Goal: Task Accomplishment & Management: Use online tool/utility

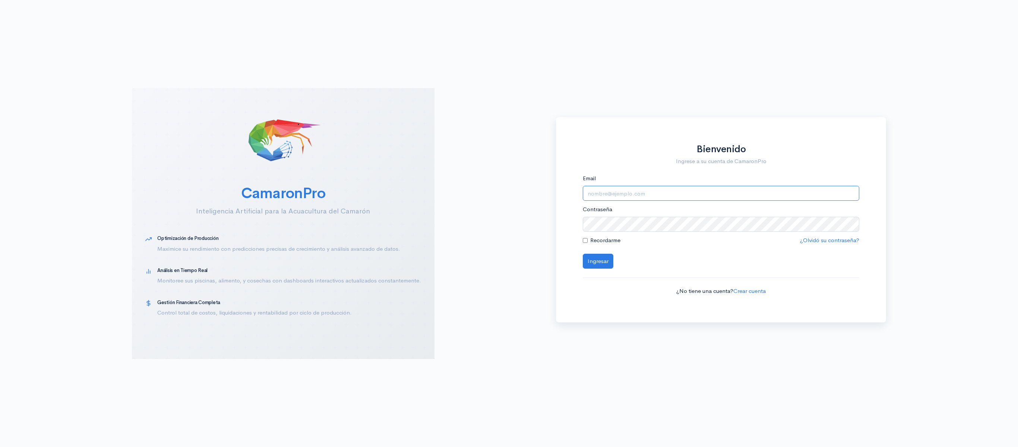
click at [601, 191] on input "Email" at bounding box center [721, 193] width 277 height 15
type input "[EMAIL_ADDRESS][DOMAIN_NAME]"
click at [583, 253] on button "Ingresar" at bounding box center [598, 260] width 31 height 15
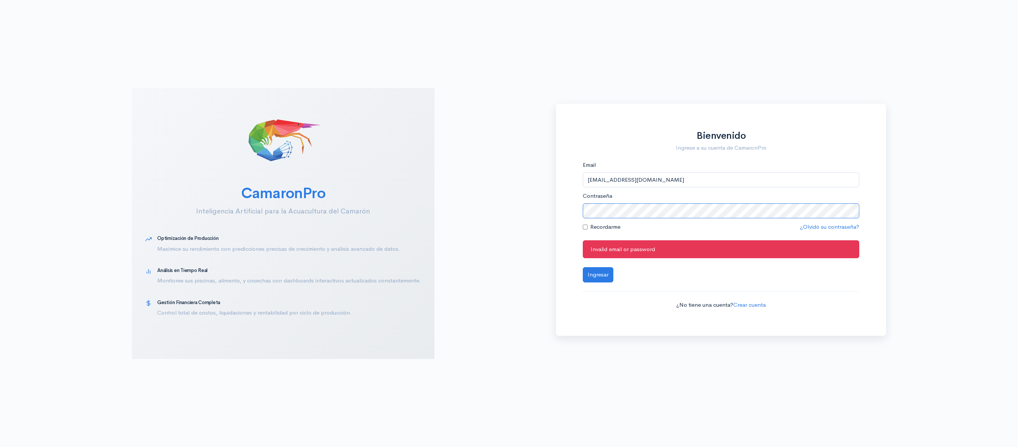
click at [583, 267] on button "Ingresar" at bounding box center [598, 274] width 31 height 15
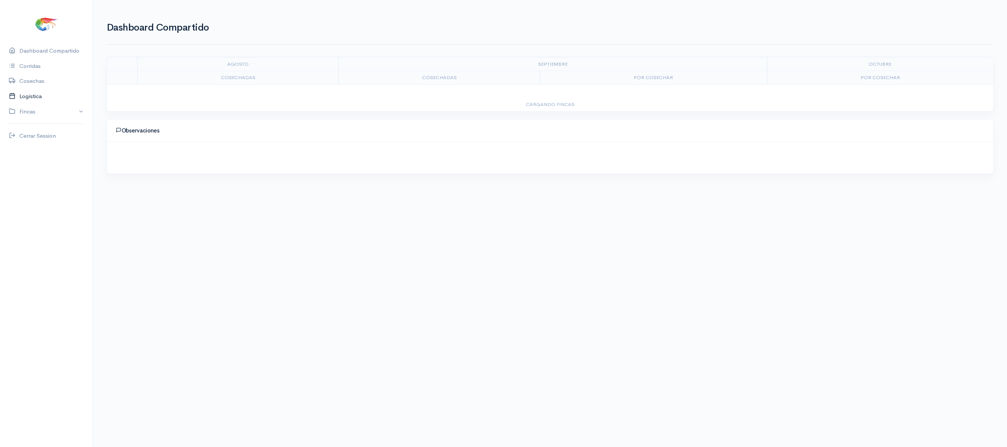
click at [65, 89] on link "Logística" at bounding box center [46, 96] width 93 height 15
click at [167, 47] on link "Por Empacadora" at bounding box center [185, 51] width 42 height 27
click at [155, 45] on ul "Cosechas Gantt Por Empacadora Gabarras Reporte" at bounding box center [550, 51] width 887 height 27
click at [151, 49] on link "Gantt" at bounding box center [148, 51] width 15 height 27
click at [186, 54] on link "Por Empacadora" at bounding box center [185, 51] width 42 height 27
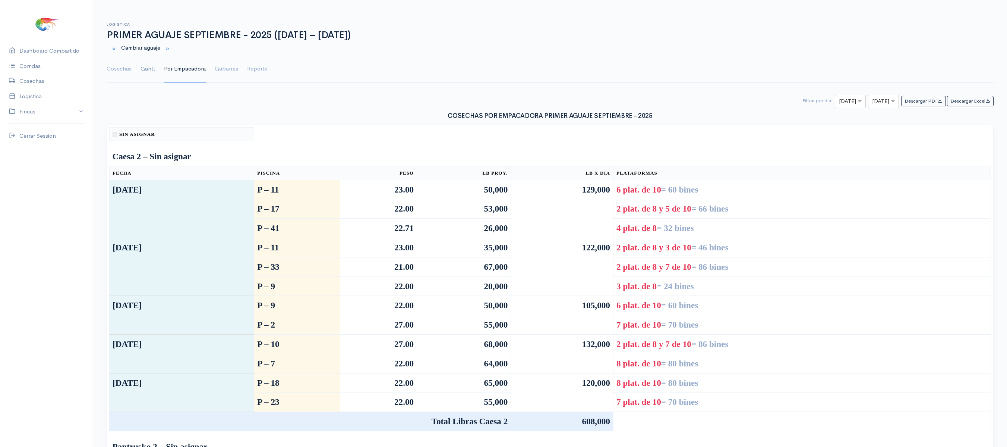
click at [149, 74] on link "Gantt" at bounding box center [148, 69] width 15 height 27
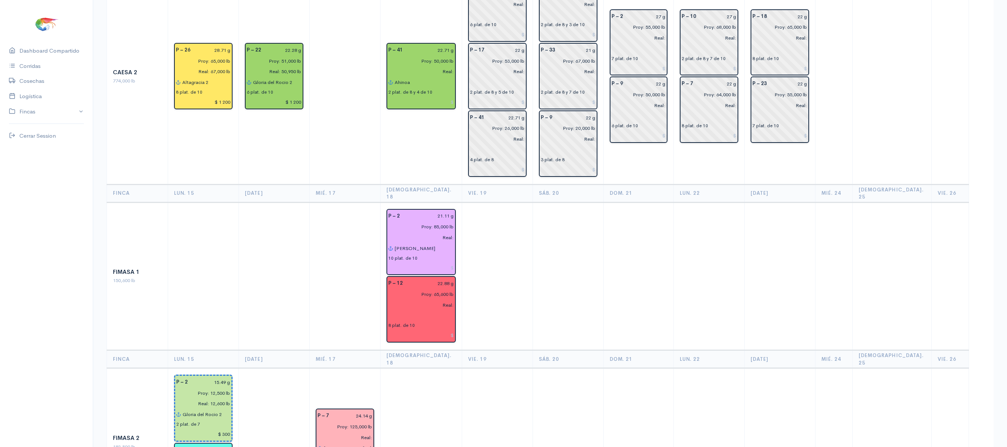
scroll to position [242, 0]
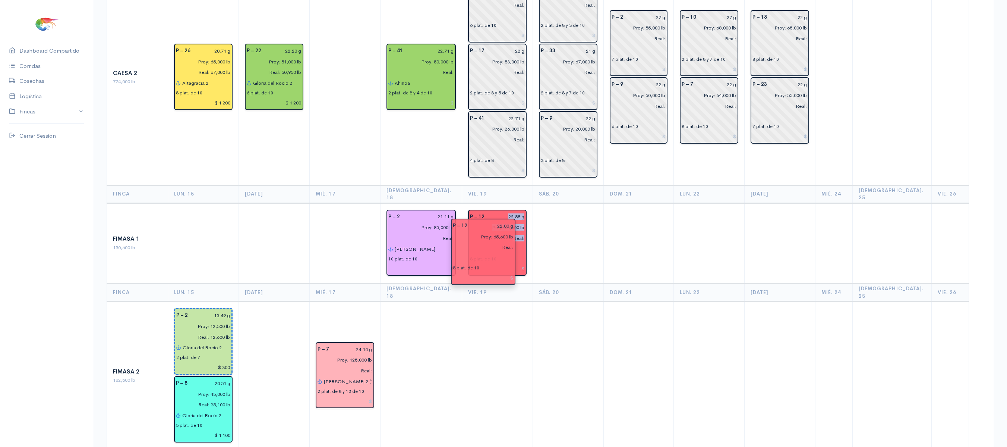
drag, startPoint x: 452, startPoint y: 266, endPoint x: 502, endPoint y: 230, distance: 62.1
click at [523, 301] on td at bounding box center [497, 375] width 71 height 149
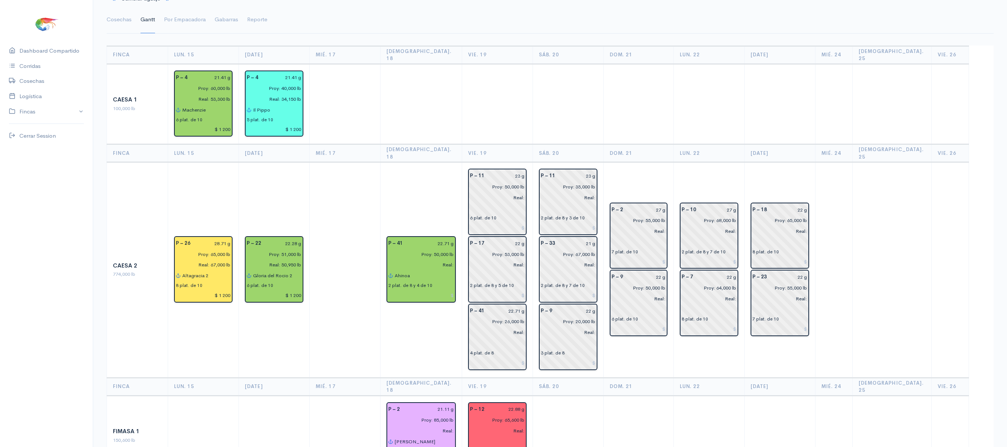
scroll to position [0, 0]
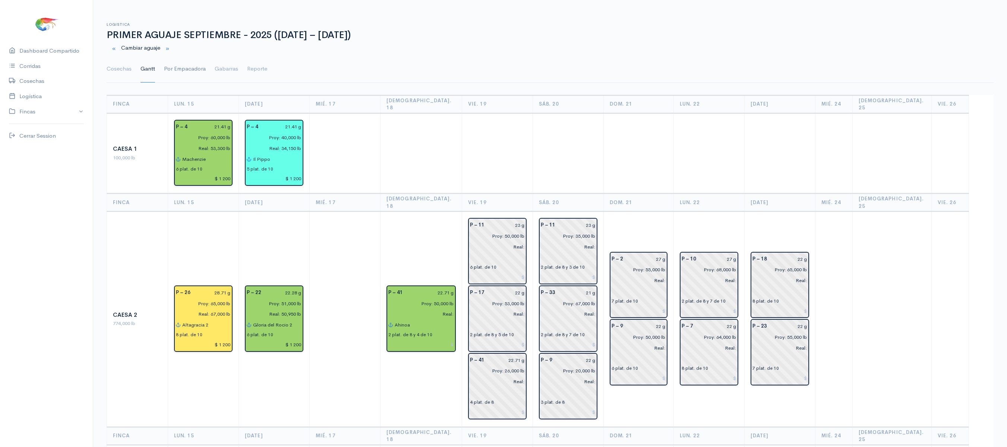
click at [171, 69] on link "Por Empacadora" at bounding box center [185, 69] width 42 height 27
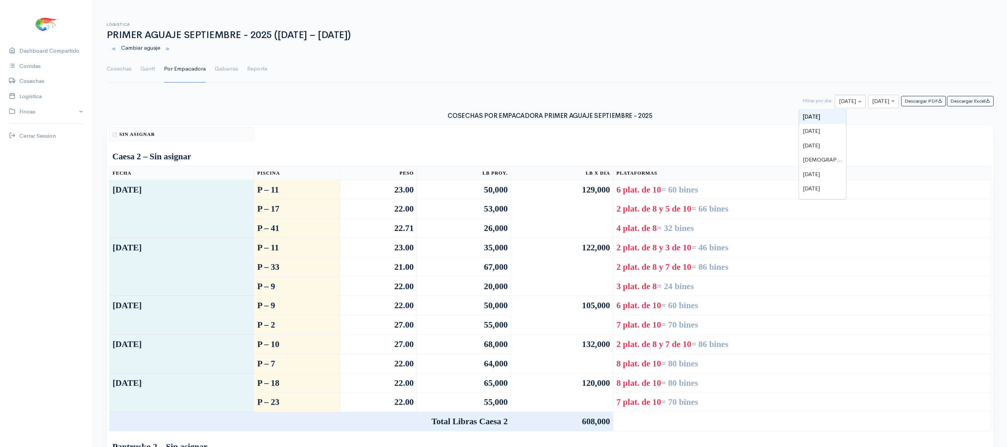
click at [835, 100] on div at bounding box center [850, 101] width 30 height 9
type input "17"
click at [872, 101] on input "text" at bounding box center [876, 101] width 9 height 9
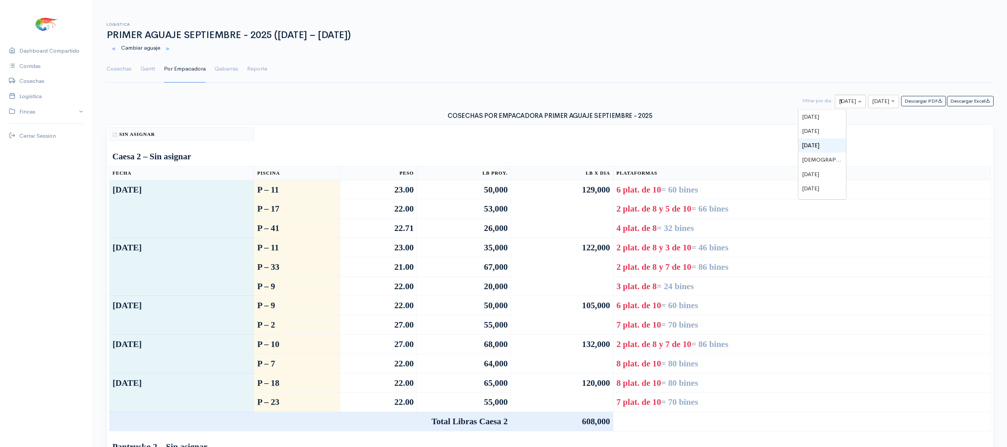
type input "18"
click at [872, 101] on input "text" at bounding box center [876, 101] width 9 height 9
type input "18"
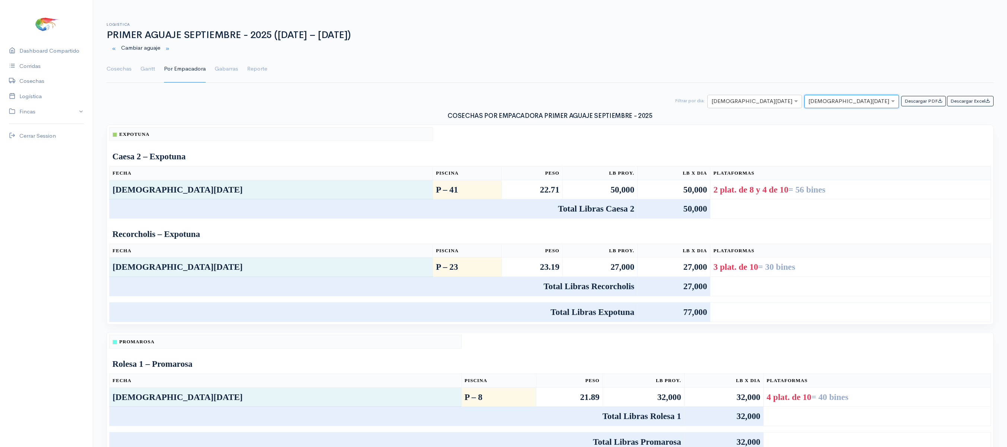
click at [724, 340] on div "Promarosa Rolesa 1 – Promarosa Fecha Piscina Peso Lb Proy. Lb x Dia Plataformas…" at bounding box center [550, 393] width 886 height 122
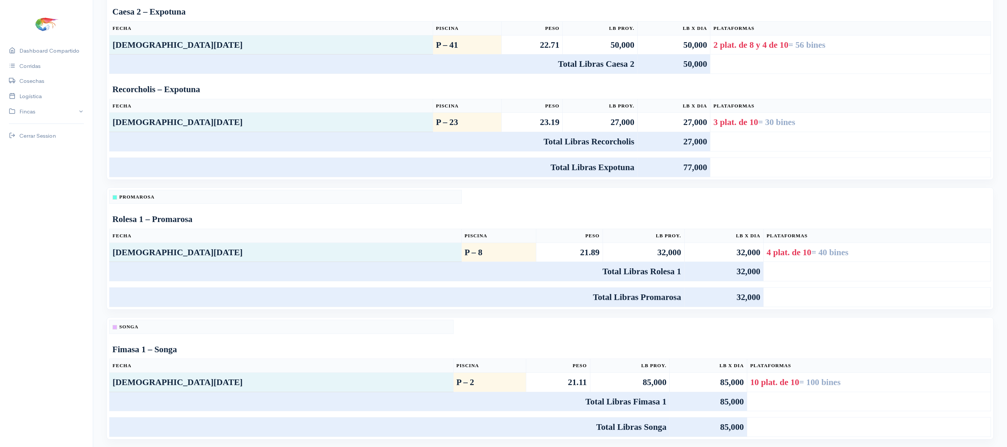
scroll to position [158, 0]
